Goal: Task Accomplishment & Management: Use online tool/utility

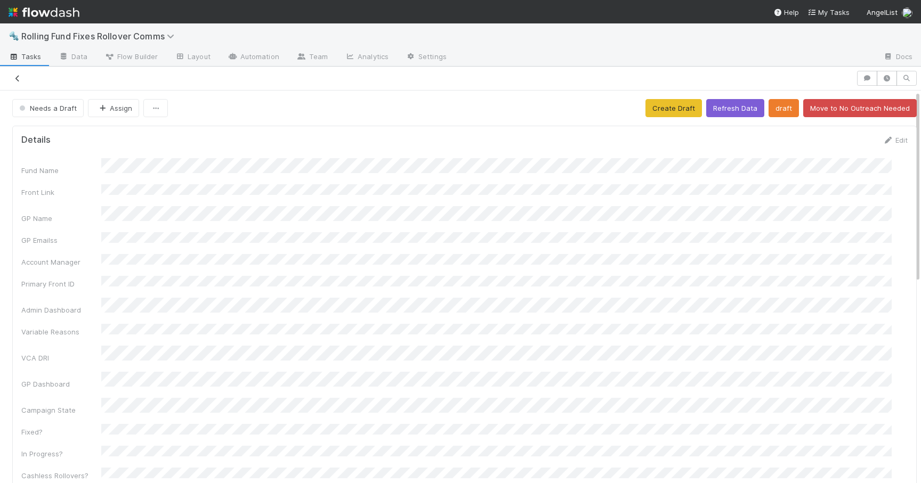
click at [18, 78] on icon at bounding box center [17, 78] width 11 height 7
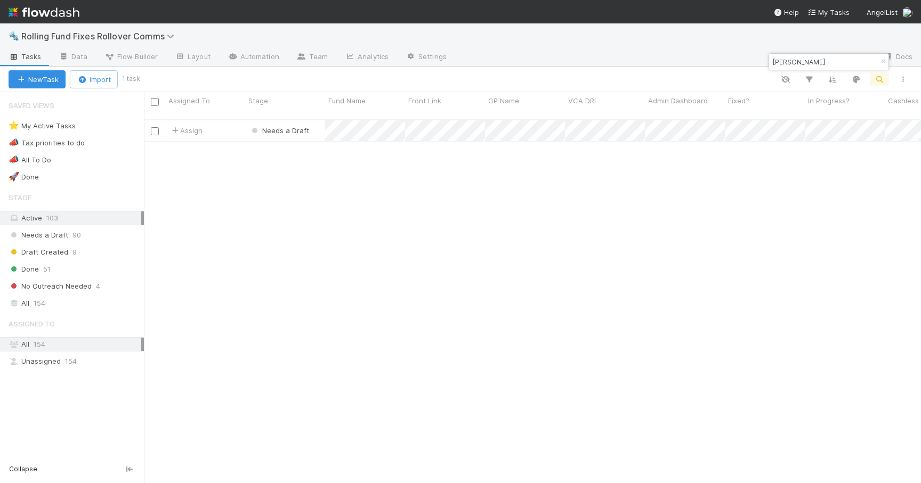
scroll to position [364, 769]
click at [791, 59] on input "[PERSON_NAME]" at bounding box center [823, 61] width 107 height 13
type input "New founding"
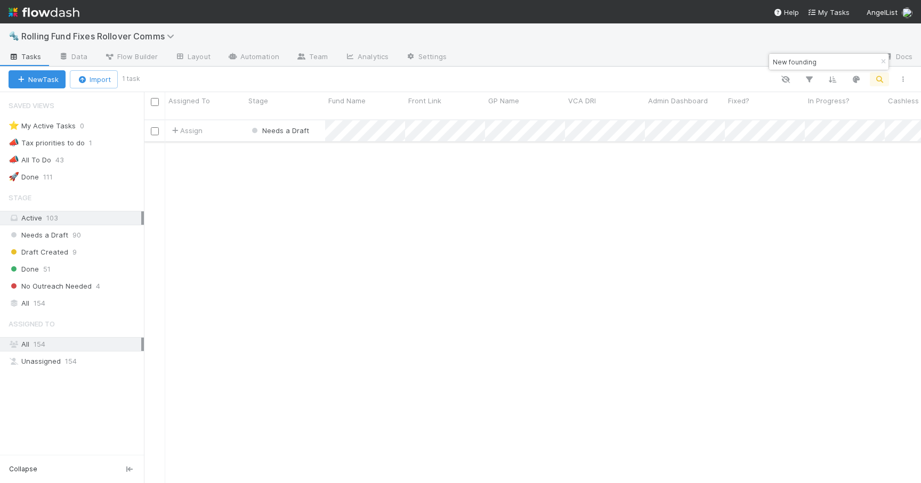
click at [234, 127] on div "Assign" at bounding box center [205, 130] width 80 height 21
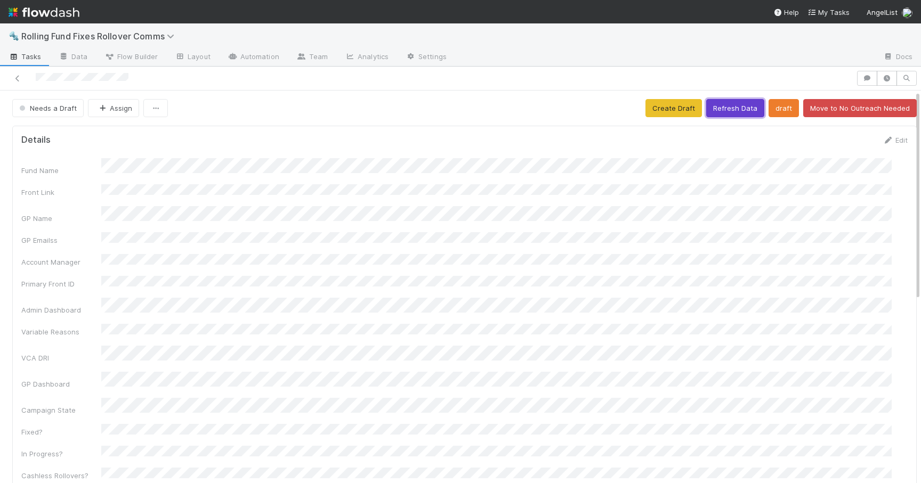
click at [727, 111] on button "Refresh Data" at bounding box center [735, 108] width 58 height 18
